Goal: Task Accomplishment & Management: Use online tool/utility

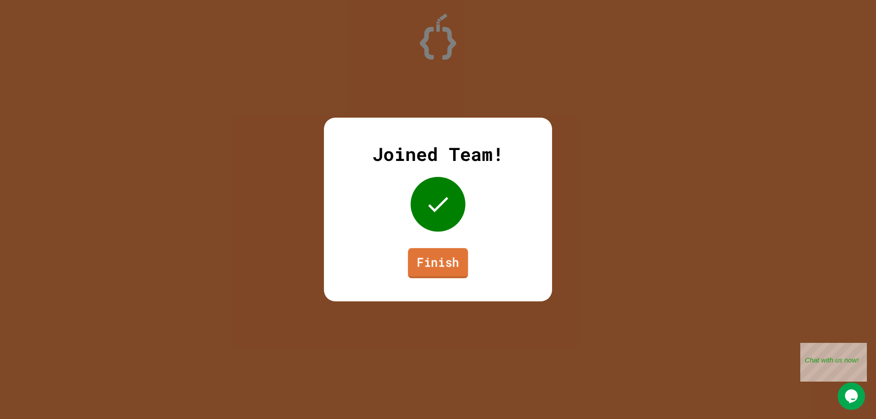
click at [434, 266] on link "Finish" at bounding box center [438, 263] width 60 height 30
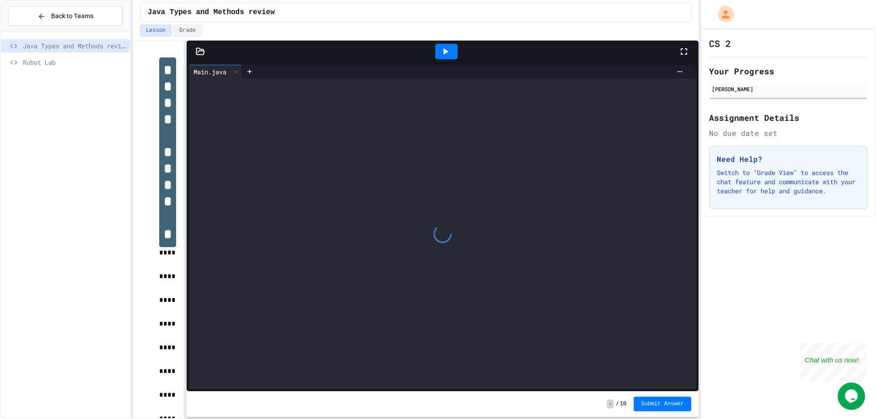
click at [43, 68] on div "Robot Lab" at bounding box center [65, 62] width 129 height 13
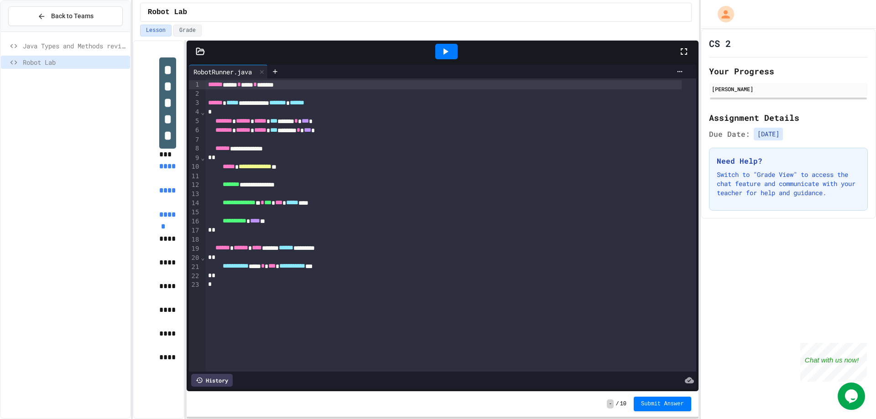
click at [198, 50] on icon at bounding box center [200, 51] width 9 height 9
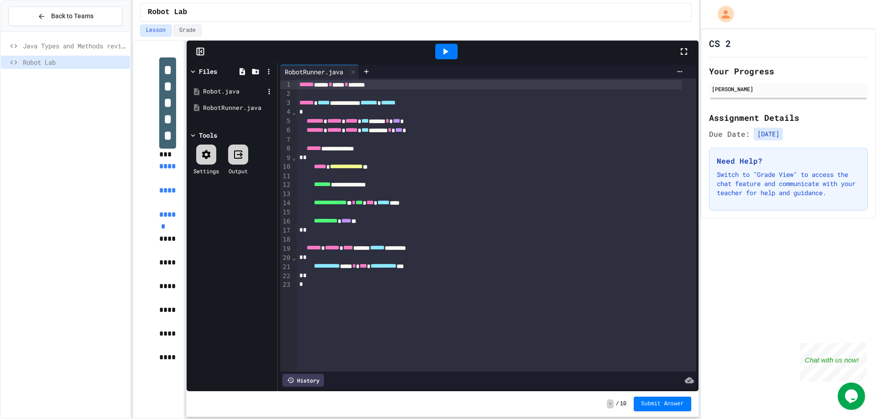
click at [214, 89] on div "Robot.java" at bounding box center [233, 91] width 61 height 9
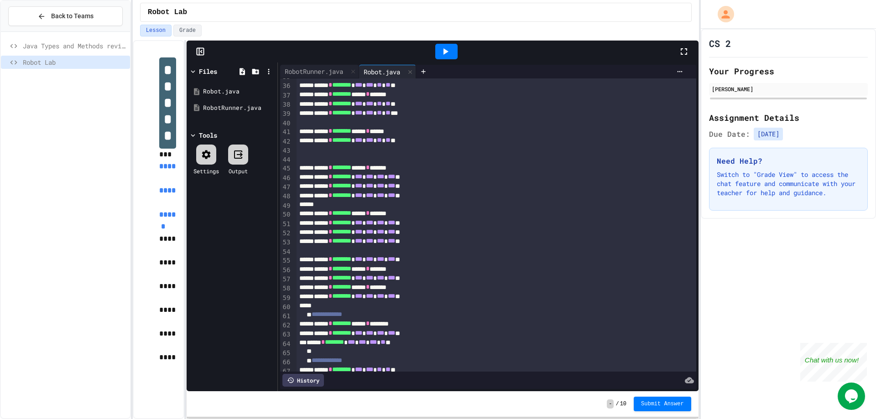
scroll to position [452, 0]
